Goal: Register for event/course

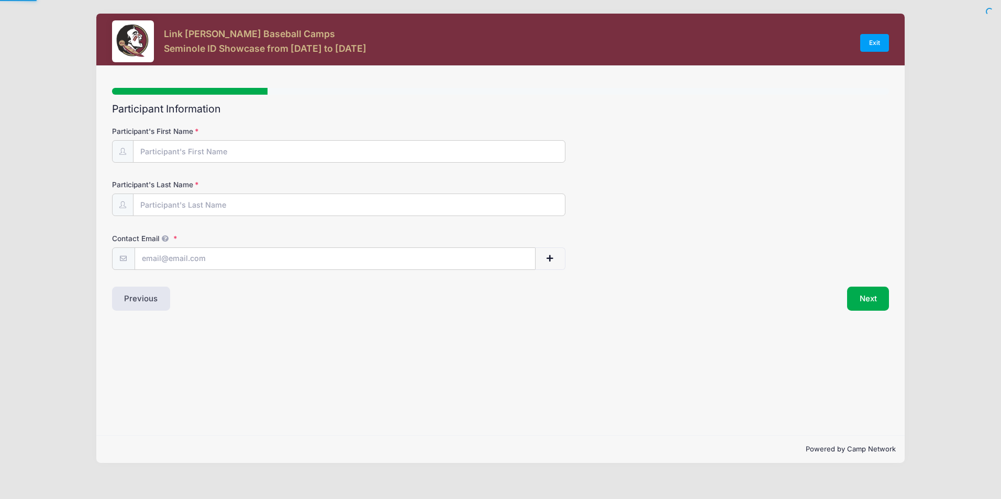
type input "Jayden"
type input "[PERSON_NAME]"
type input "[EMAIL_ADDRESS][DOMAIN_NAME]"
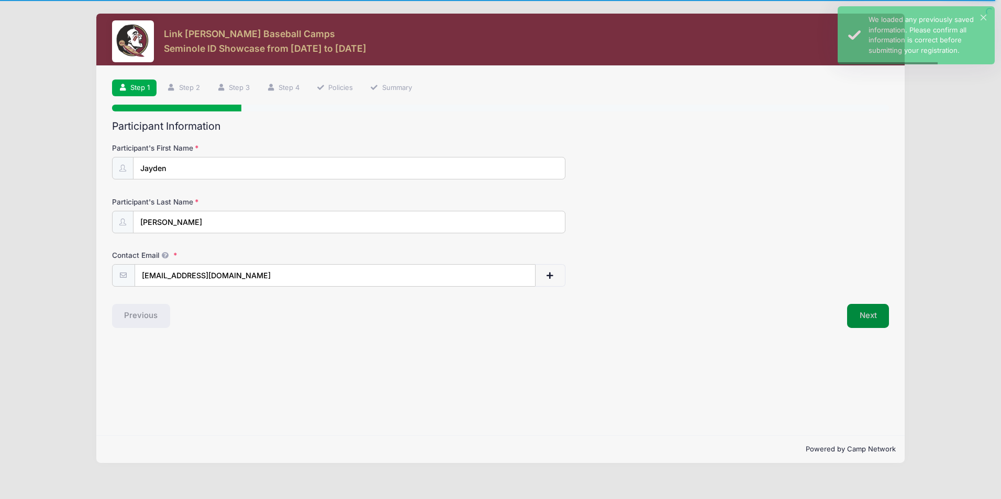
click at [874, 322] on button "Next" at bounding box center [868, 316] width 42 height 24
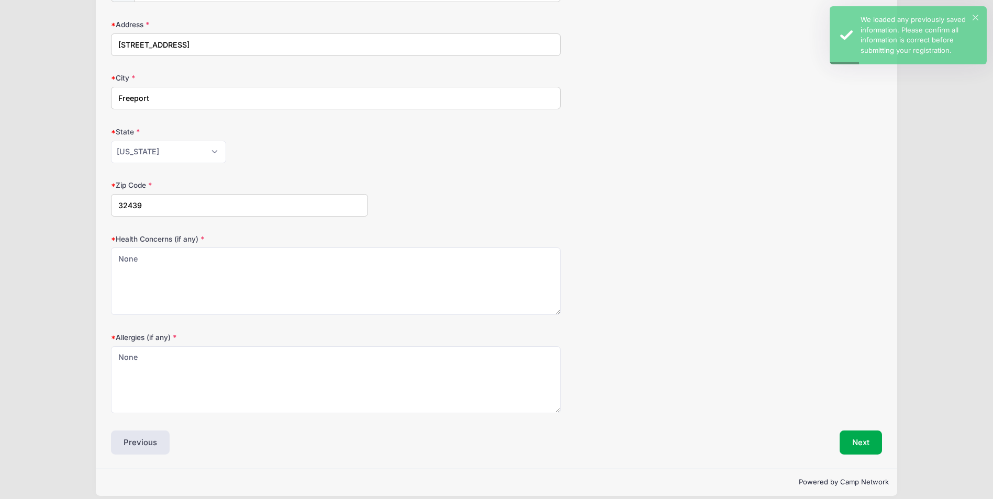
scroll to position [188, 0]
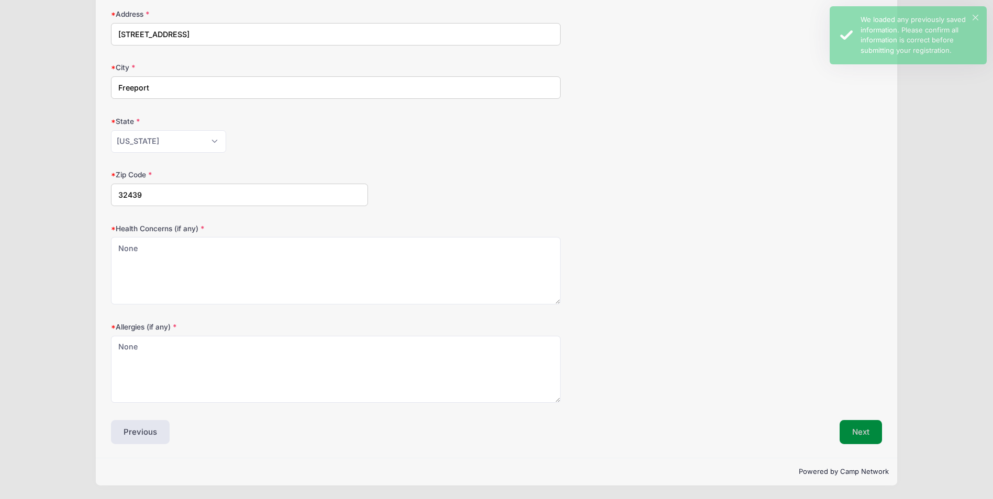
click at [861, 423] on button "Next" at bounding box center [861, 432] width 42 height 24
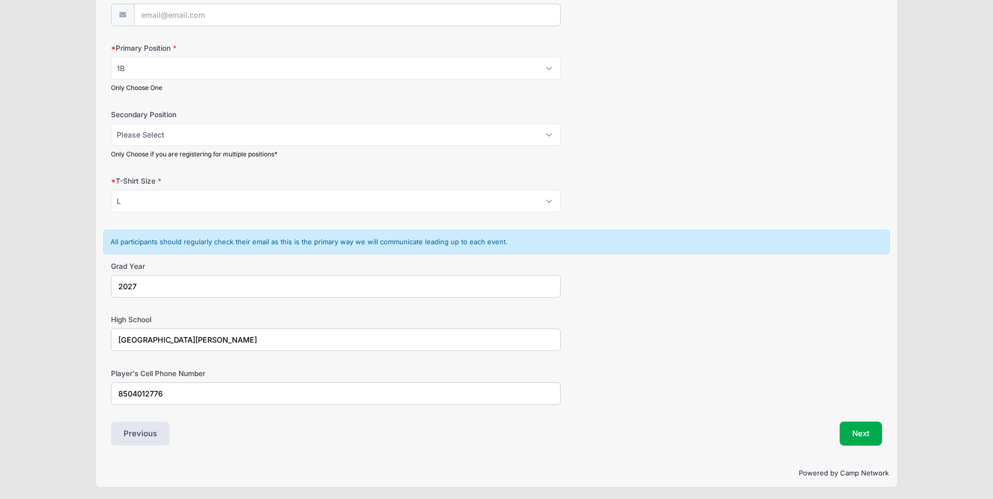
scroll to position [584, 0]
click at [853, 433] on button "Next" at bounding box center [861, 432] width 42 height 24
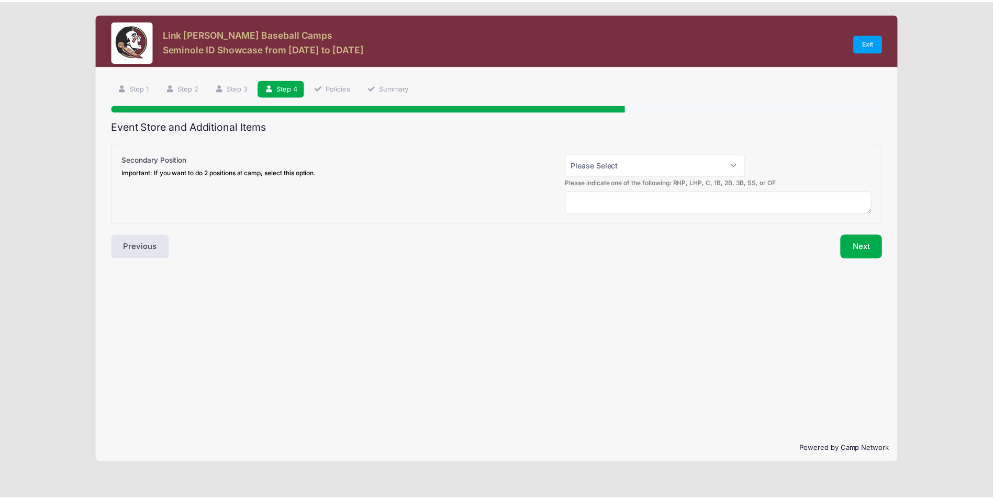
scroll to position [0, 0]
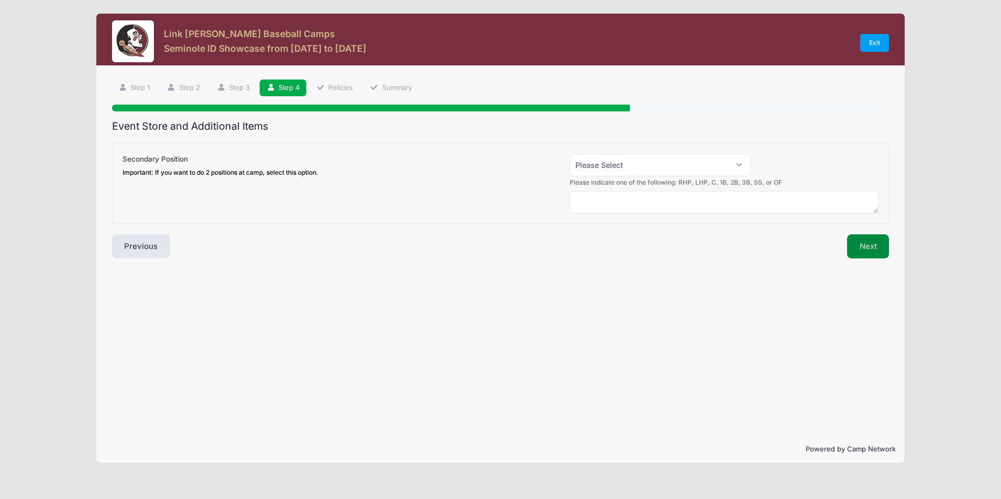
click at [863, 250] on button "Next" at bounding box center [868, 246] width 42 height 24
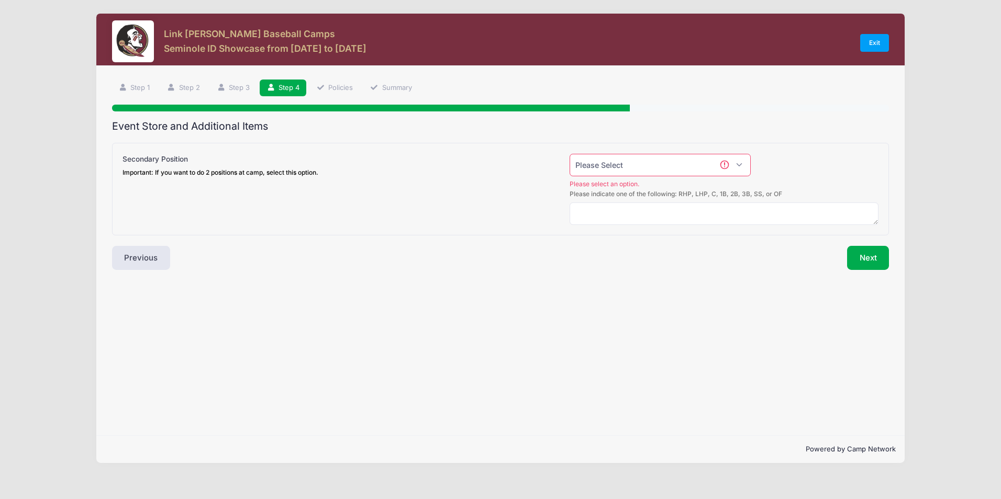
click at [650, 167] on select "Please Select Yes (+$50.00) No" at bounding box center [659, 165] width 181 height 23
click at [569, 154] on select "Please Select Yes (+$50.00) No" at bounding box center [659, 165] width 181 height 23
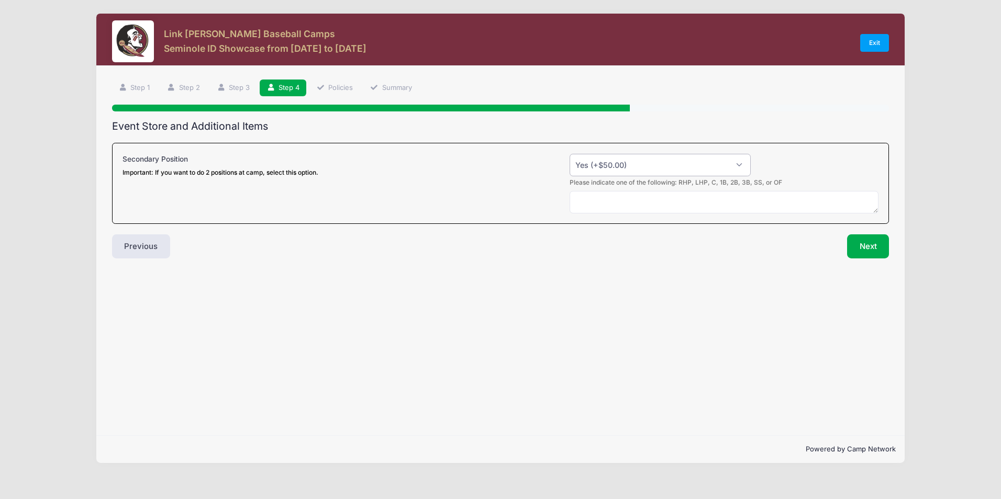
click at [622, 164] on select "Please Select Yes (+$50.00) No" at bounding box center [659, 165] width 181 height 23
select select "0"
click at [569, 154] on select "Please Select Yes (+$50.00) No" at bounding box center [659, 165] width 181 height 23
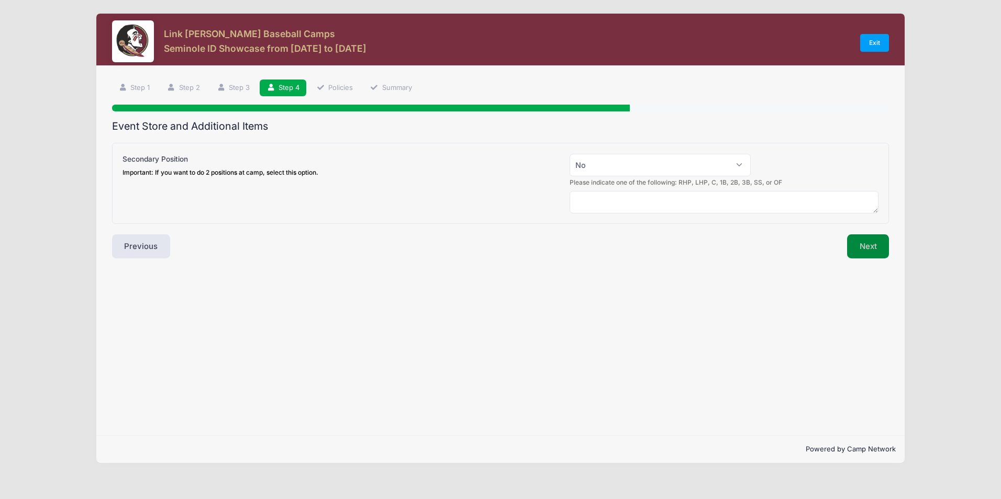
click at [861, 249] on button "Next" at bounding box center [868, 246] width 42 height 24
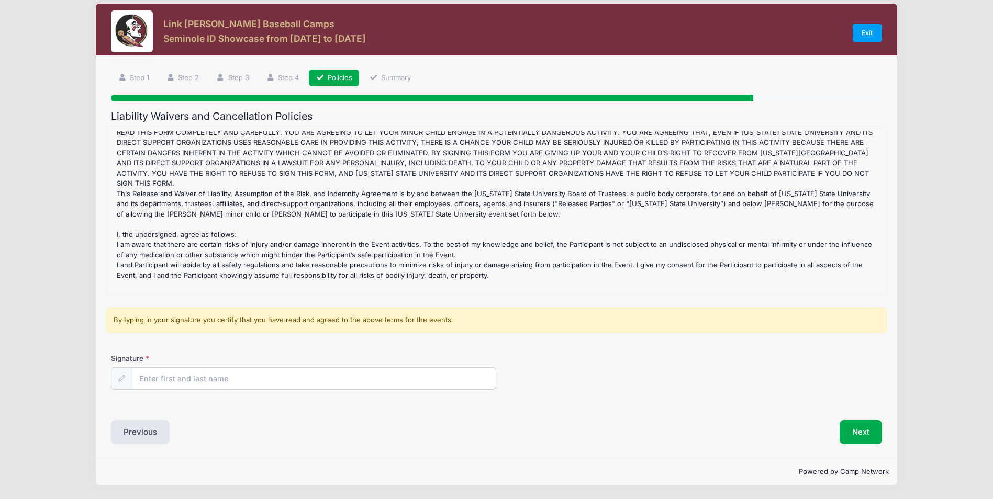
scroll to position [312, 0]
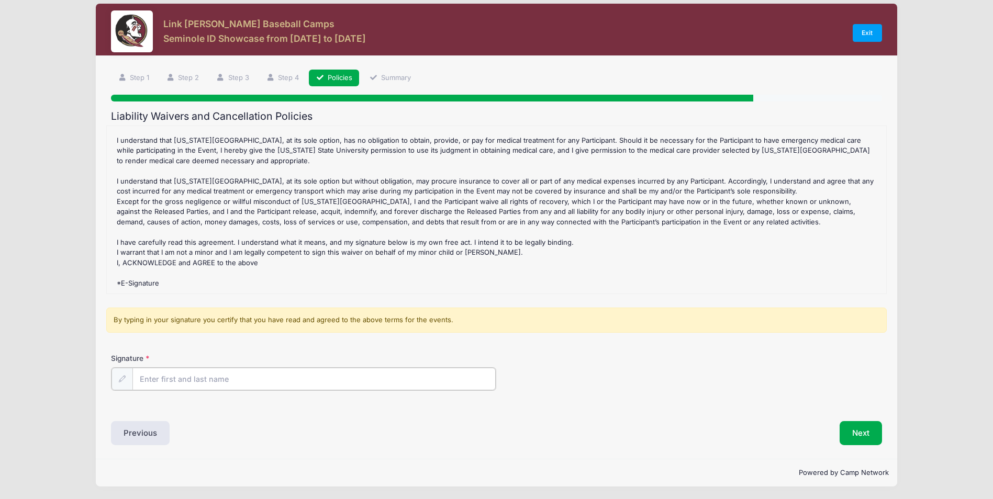
click at [396, 387] on input "Signature" at bounding box center [313, 379] width 363 height 23
type input "[PERSON_NAME]"
click at [857, 433] on button "Next" at bounding box center [861, 432] width 42 height 24
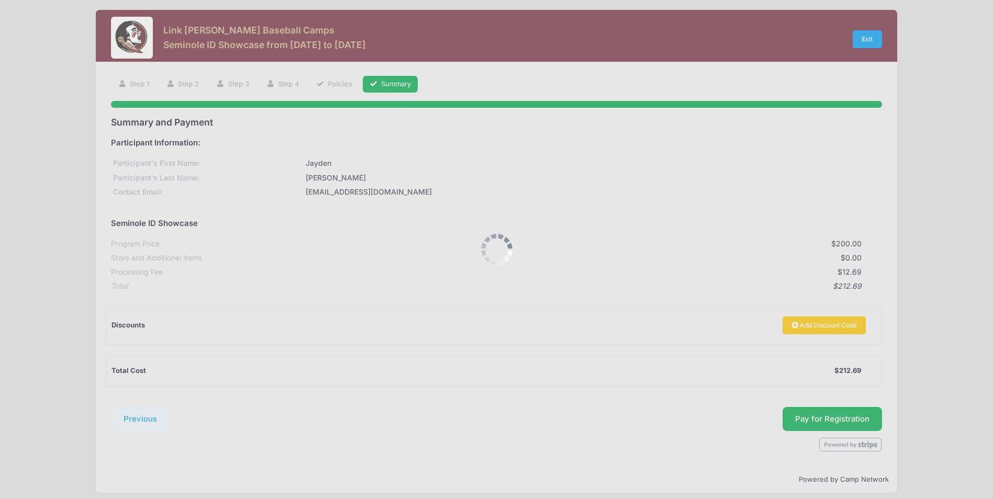
scroll to position [0, 0]
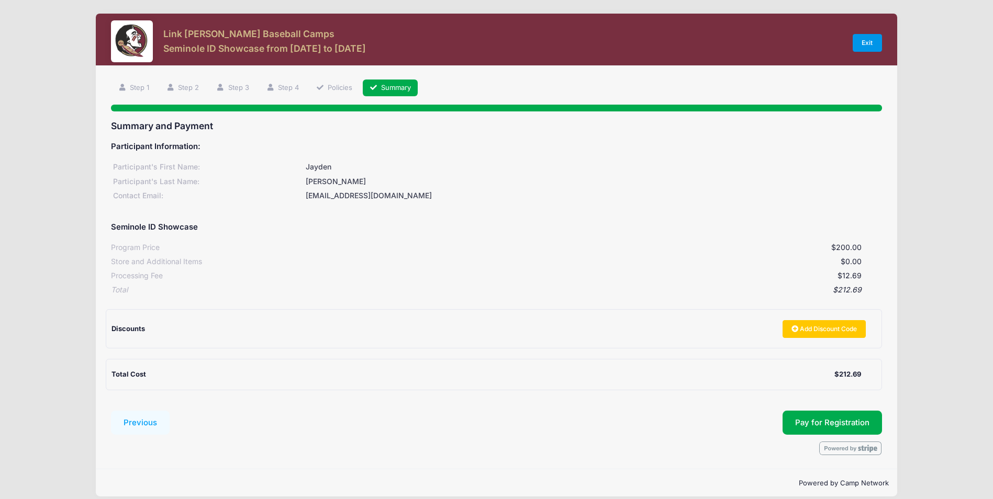
click at [864, 45] on link "Exit" at bounding box center [867, 43] width 29 height 18
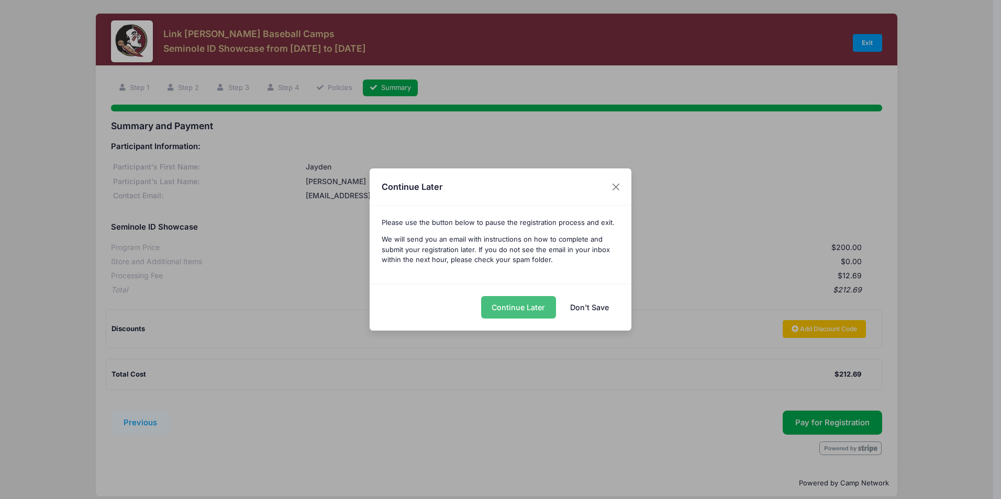
click at [525, 312] on button "Continue Later" at bounding box center [518, 307] width 75 height 23
